Goal: Obtain resource: Obtain resource

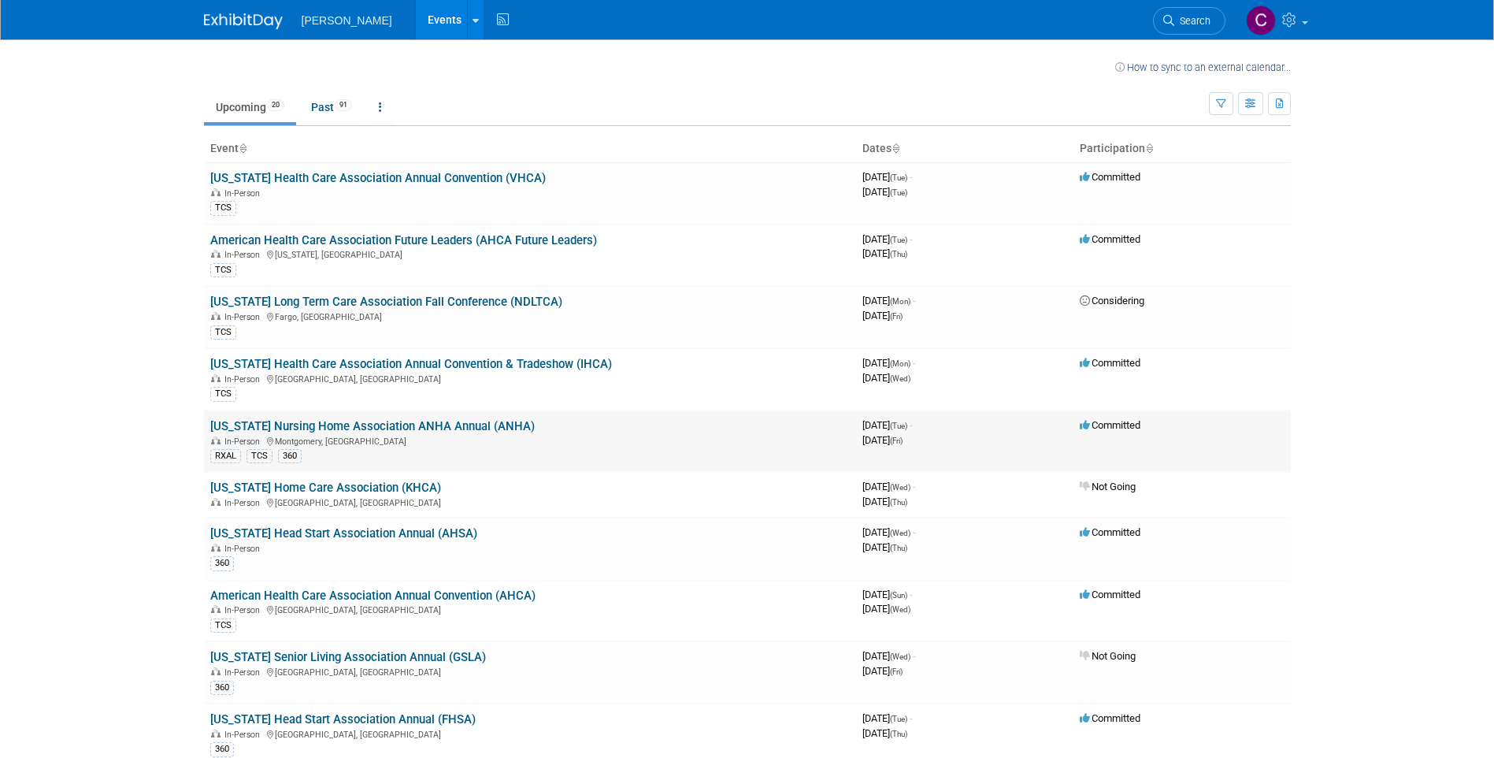
click at [441, 428] on link "[US_STATE] Nursing Home Association ANHA Annual (ANHA)" at bounding box center [372, 426] width 325 height 14
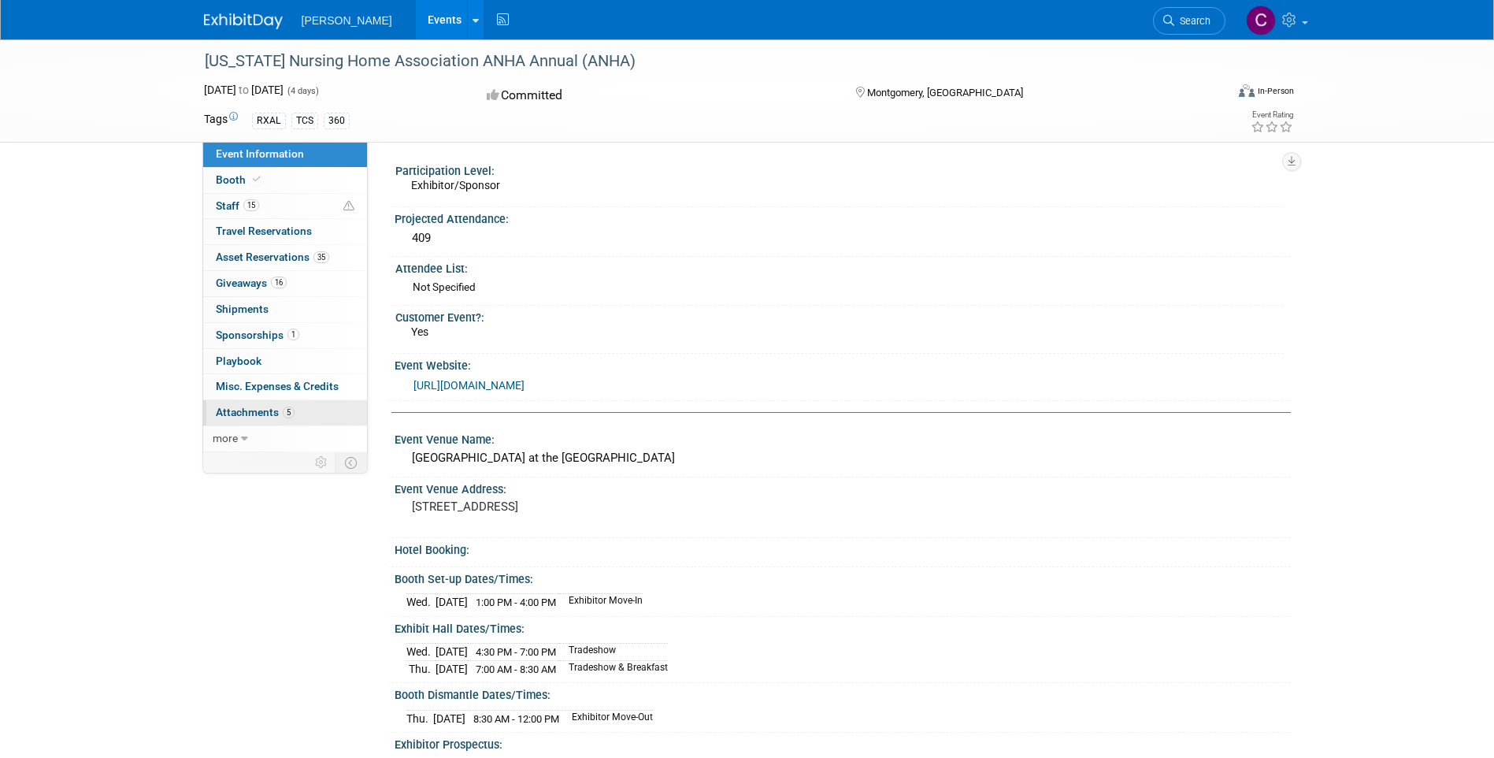
click at [262, 410] on span "Attachments 5" at bounding box center [255, 412] width 79 height 13
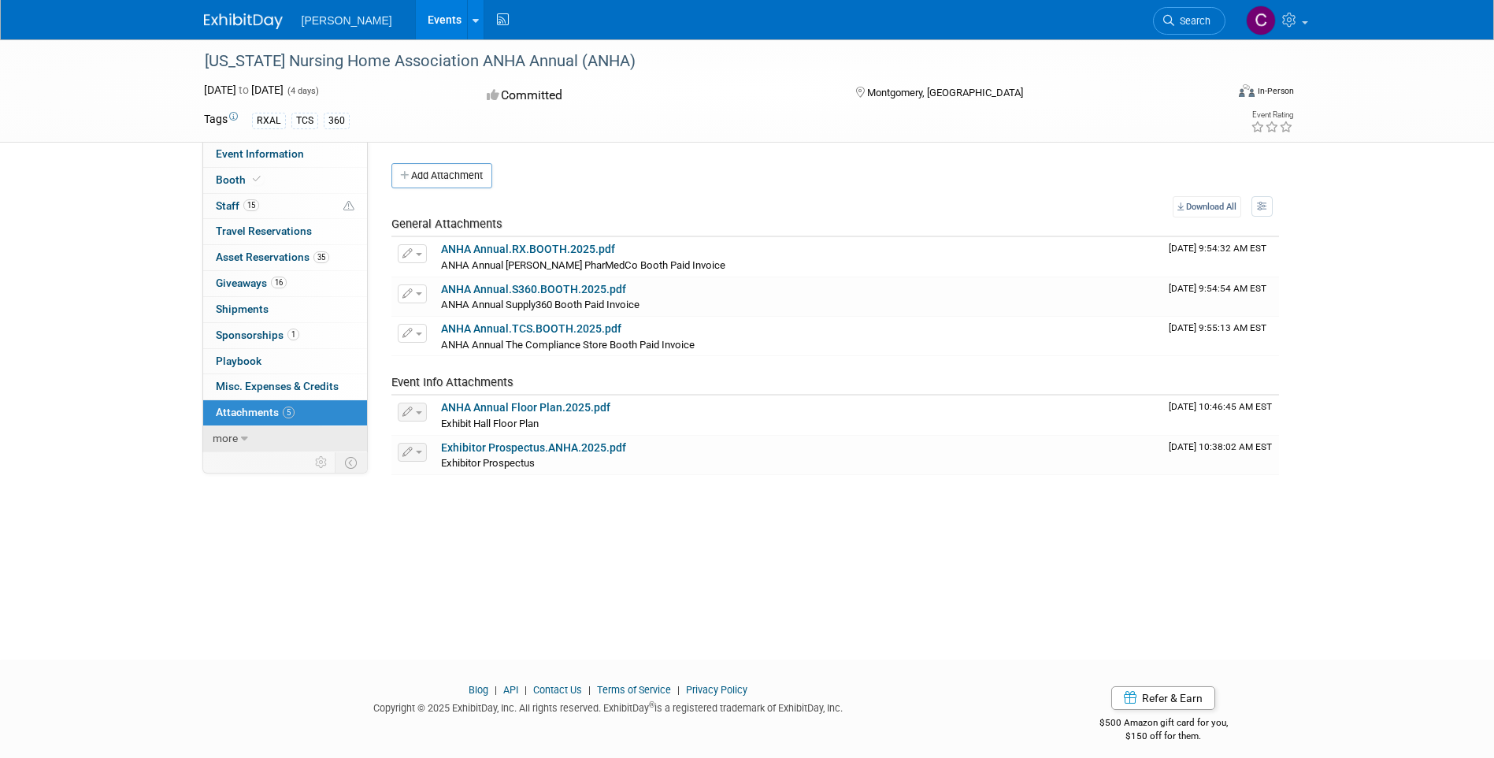
click at [232, 431] on link "more" at bounding box center [285, 438] width 164 height 25
